Goal: Download file/media

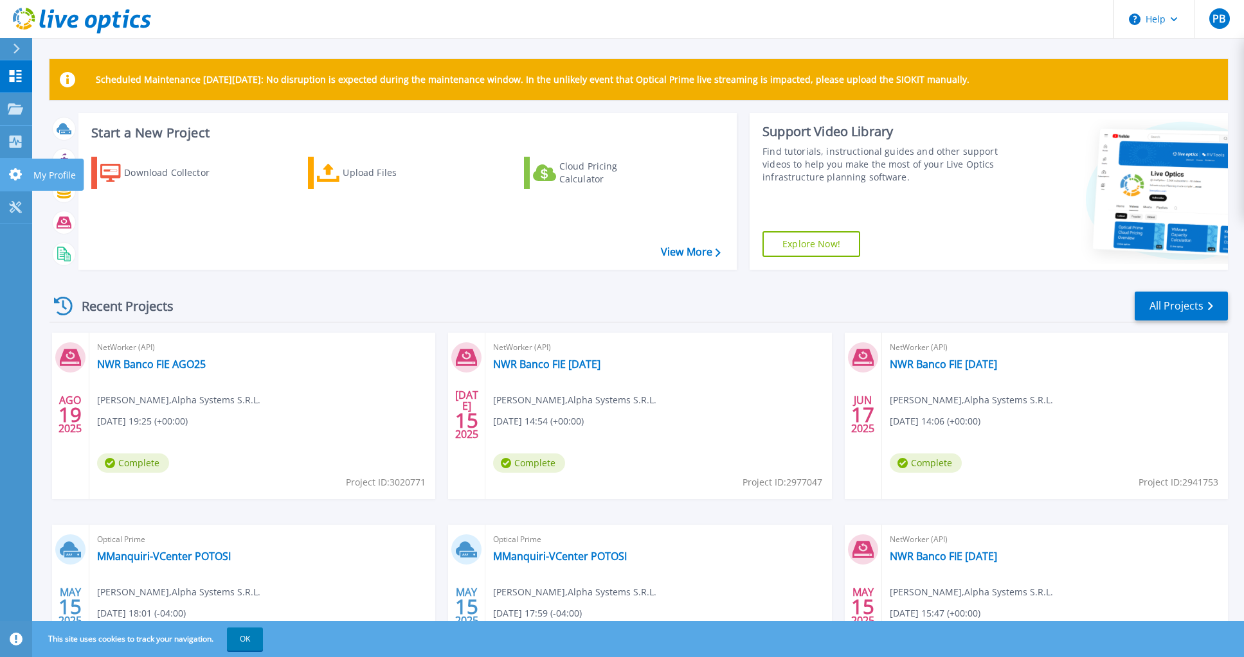
click at [15, 174] on icon at bounding box center [15, 174] width 15 height 12
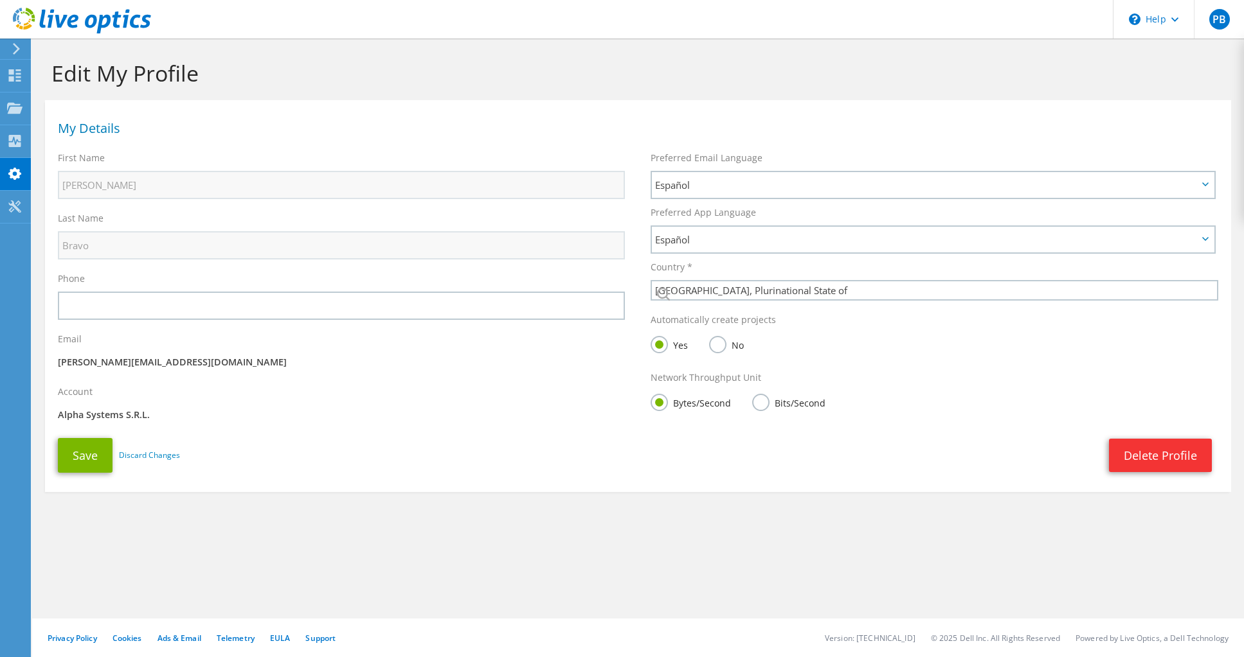
select select "28"
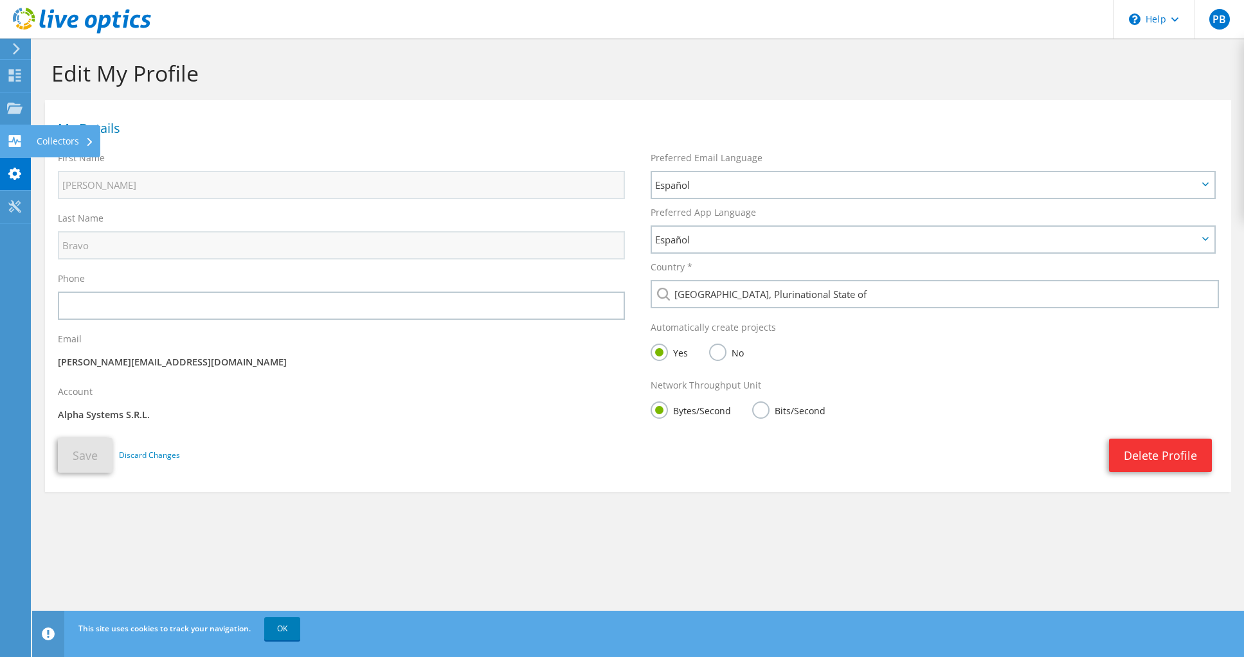
click at [13, 144] on use at bounding box center [15, 141] width 12 height 12
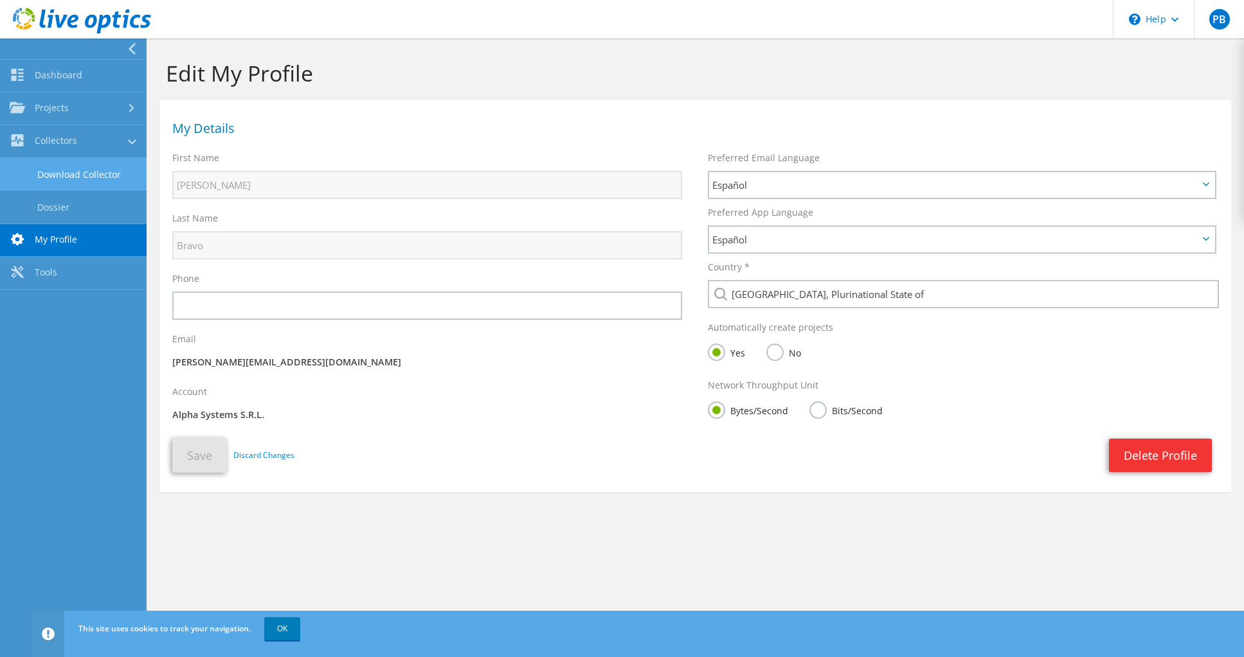
click at [92, 173] on link "Download Collector" at bounding box center [73, 174] width 147 height 33
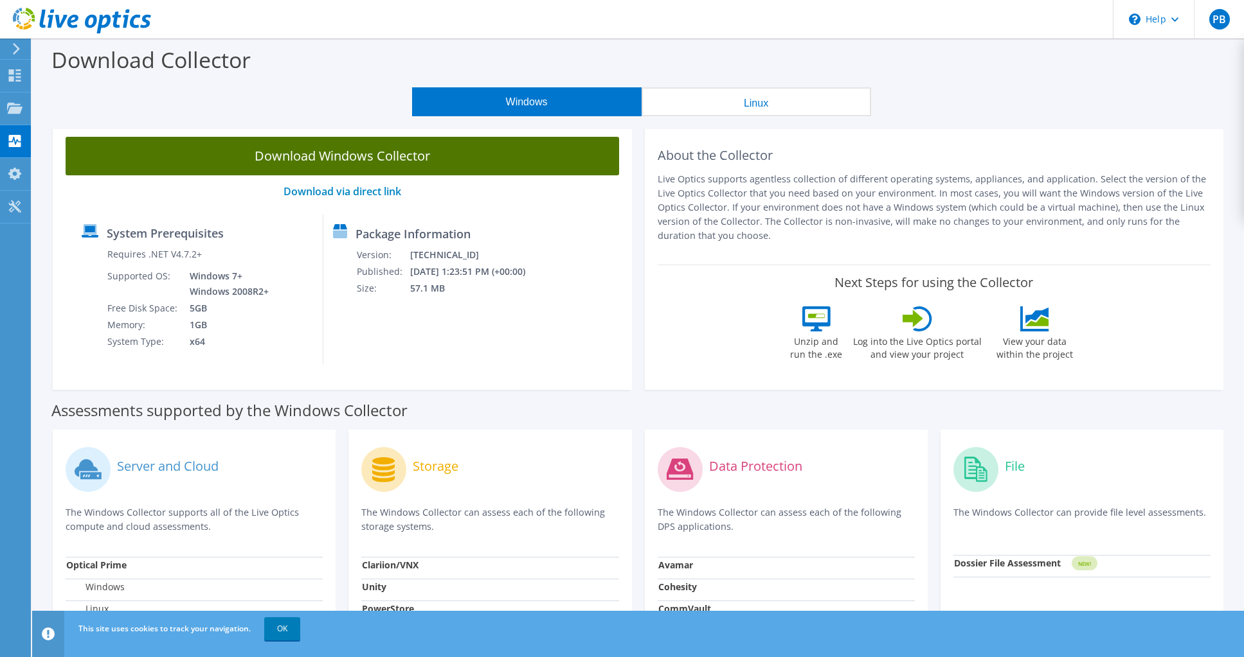
drag, startPoint x: 0, startPoint y: 0, endPoint x: 92, endPoint y: 173, distance: 195.8
click at [92, 173] on link "Download Windows Collector" at bounding box center [342, 156] width 553 height 39
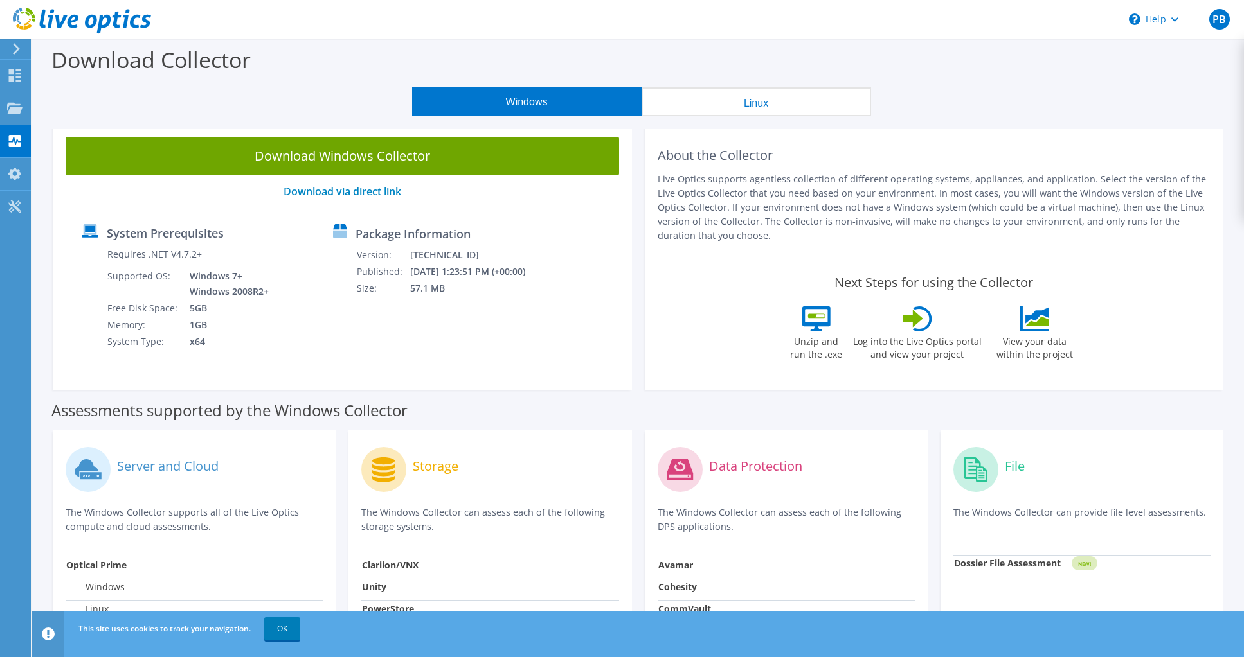
click at [1074, 91] on div "Windows Linux" at bounding box center [641, 101] width 1192 height 29
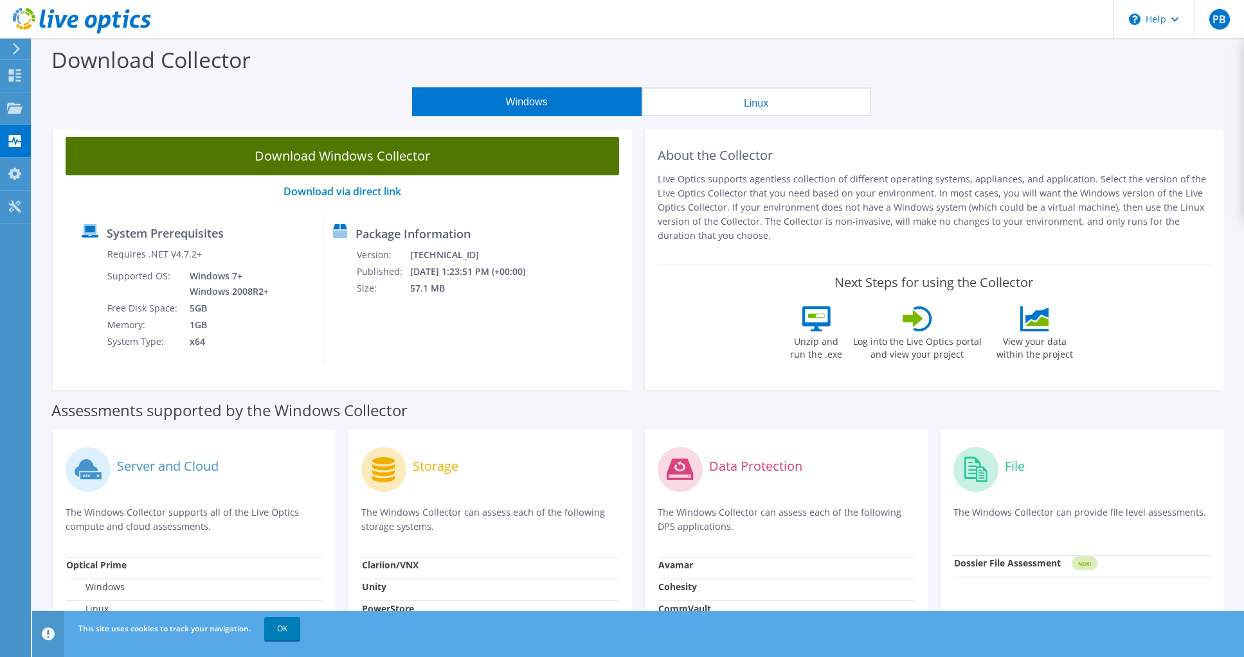
click at [530, 163] on link "Download Windows Collector" at bounding box center [342, 156] width 553 height 39
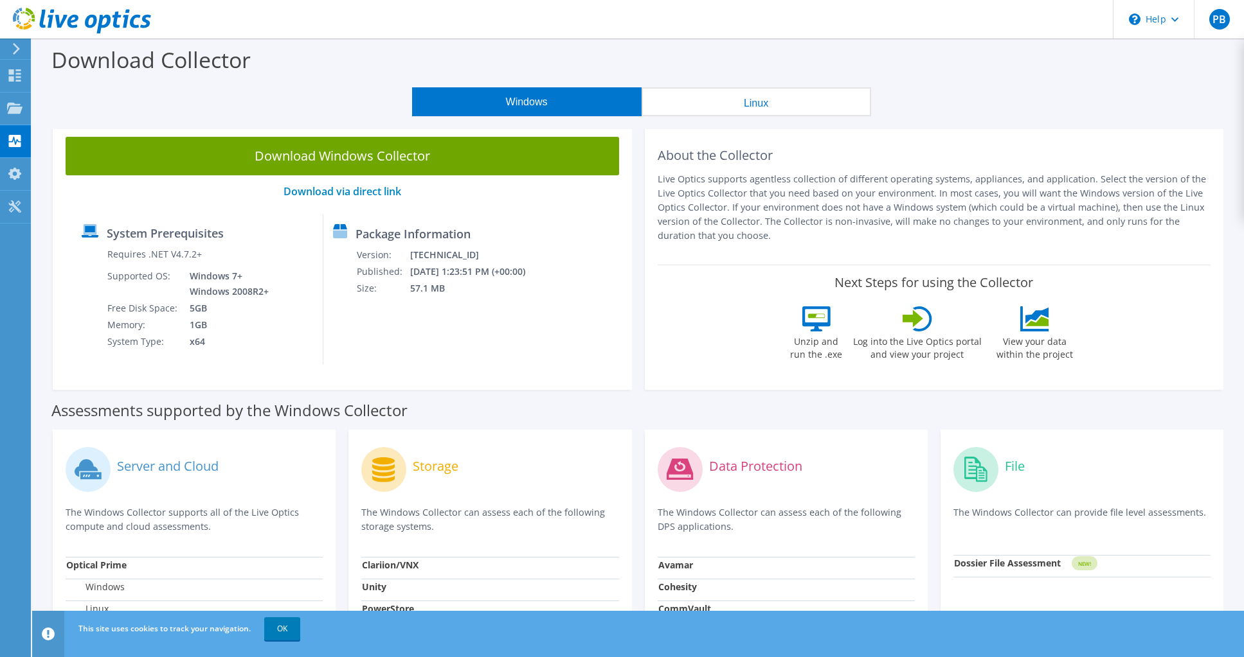
click at [15, 110] on use at bounding box center [14, 107] width 15 height 11
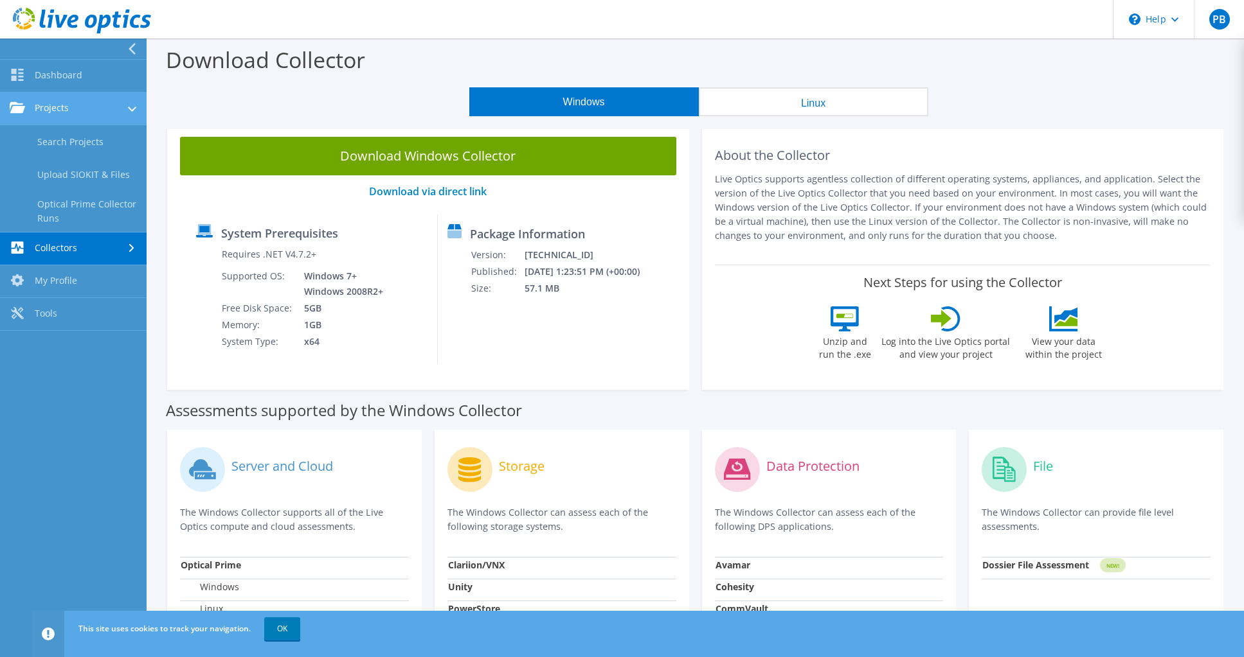
click at [73, 112] on link "Projects" at bounding box center [73, 109] width 147 height 33
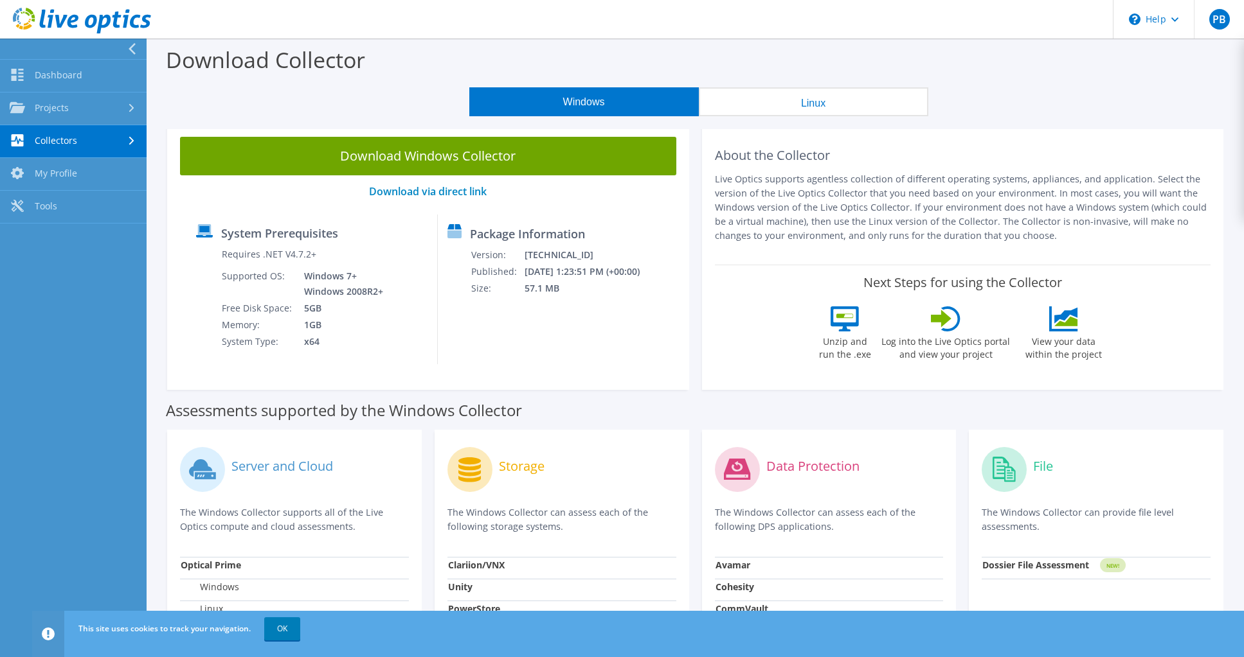
click at [80, 141] on link "Collectors" at bounding box center [73, 141] width 147 height 33
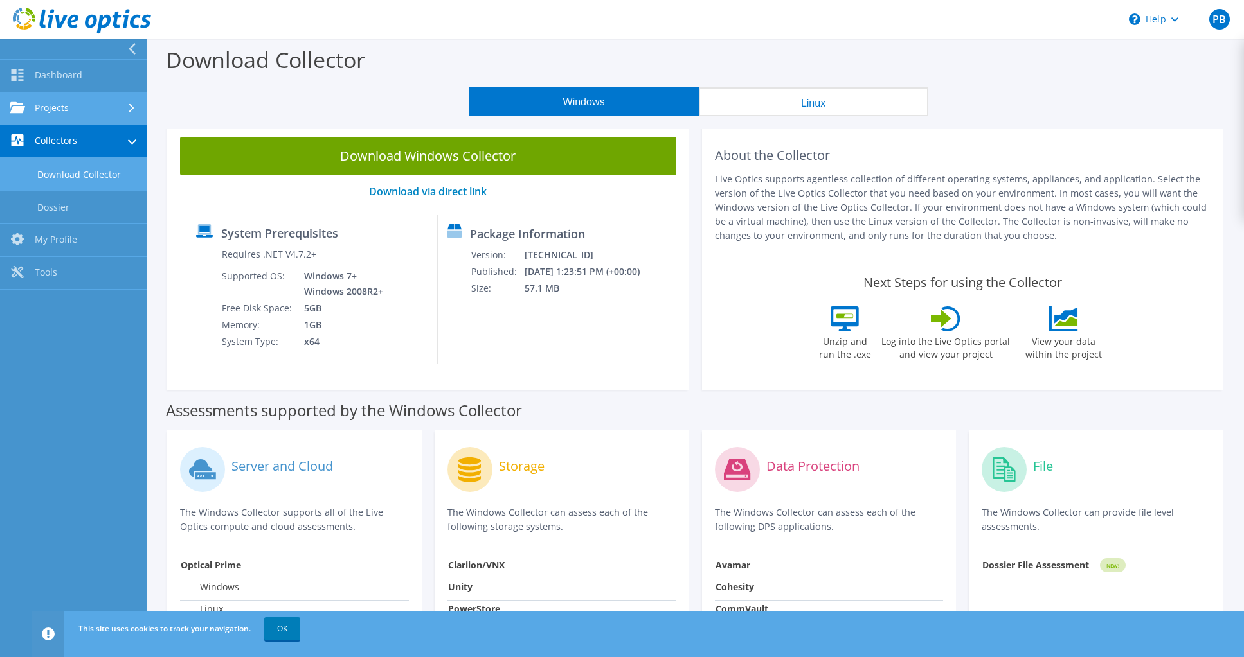
click at [73, 113] on link "Projects" at bounding box center [73, 109] width 147 height 33
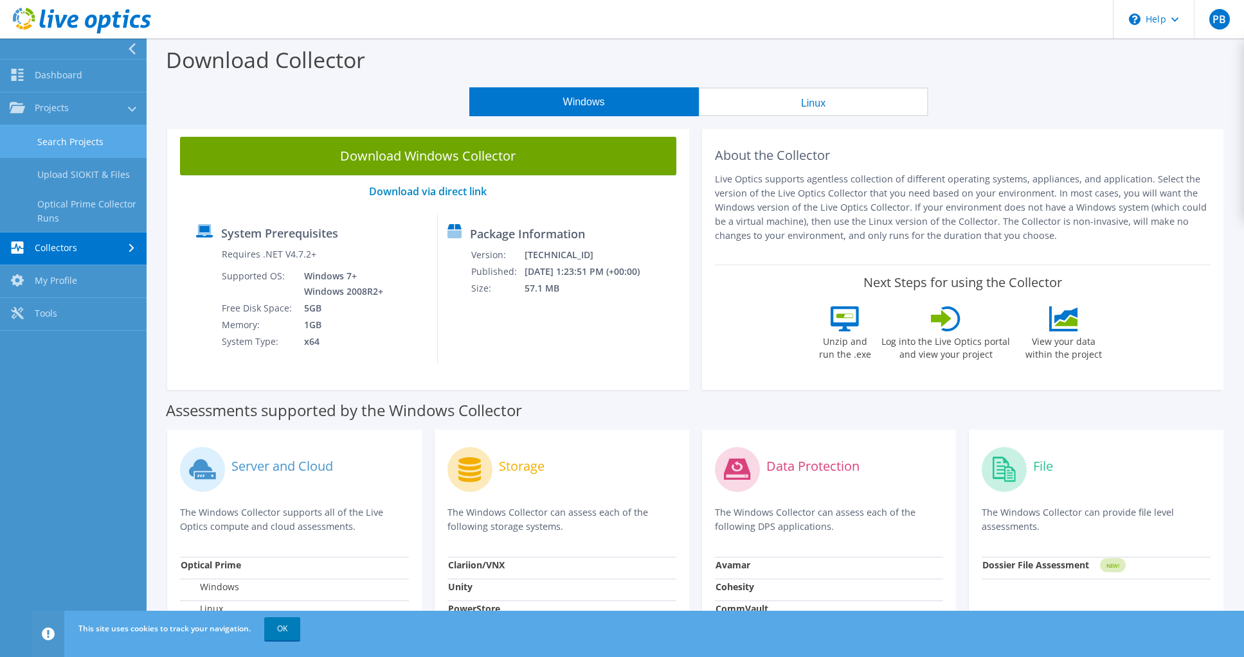
click at [76, 140] on link "Search Projects" at bounding box center [73, 141] width 147 height 33
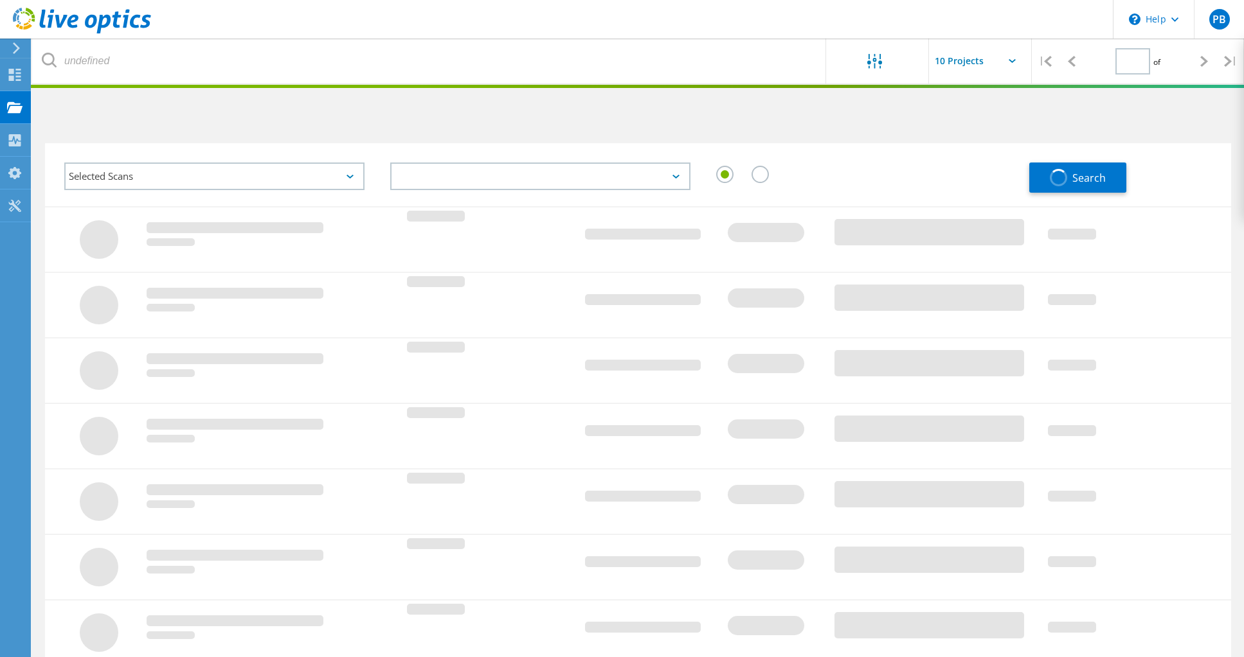
type input "1"
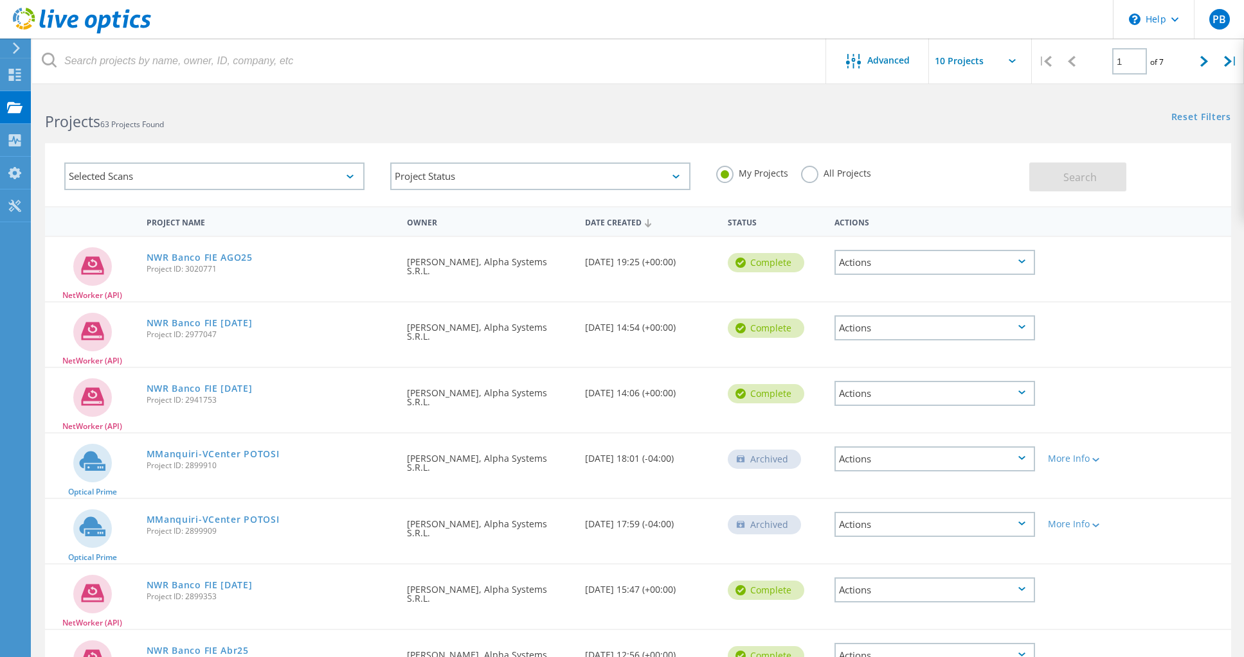
click at [904, 10] on header "\n Help Explore Helpful Articles Contact Support PB End User Pablo Bravo pablo.…" at bounding box center [622, 19] width 1244 height 39
click at [1158, 110] on div "Reset Filters Show Filters" at bounding box center [940, 105] width 605 height 24
